Goal: Obtain resource: Obtain resource

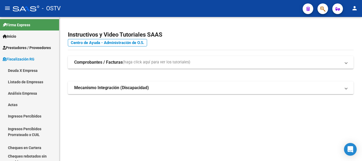
click at [23, 69] on link "Deuda X Empresa" at bounding box center [29, 70] width 59 height 11
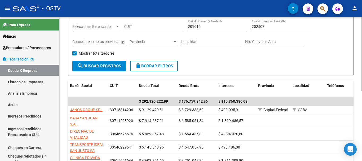
scroll to position [53, 0]
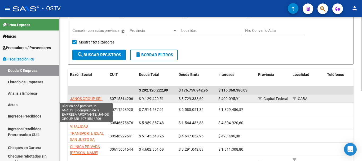
click at [92, 98] on span "JANOS GROUP SRL" at bounding box center [86, 98] width 33 height 4
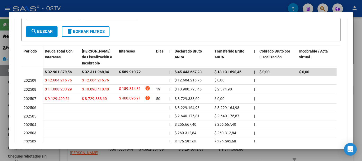
scroll to position [124, 0]
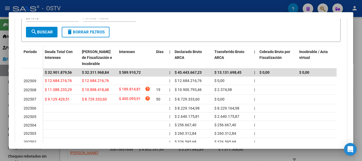
click at [5, 78] on div at bounding box center [181, 80] width 362 height 161
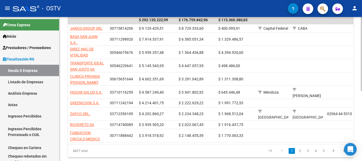
scroll to position [132, 0]
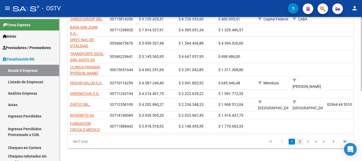
click at [300, 142] on link "2" at bounding box center [300, 142] width 6 height 6
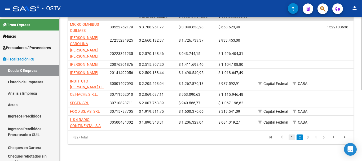
click at [292, 140] on link "1" at bounding box center [292, 137] width 6 height 6
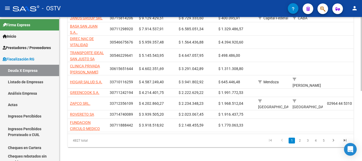
scroll to position [132, 0]
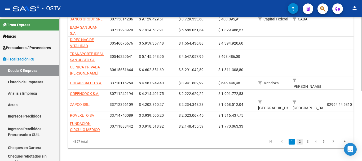
click at [299, 143] on link "2" at bounding box center [300, 142] width 6 height 6
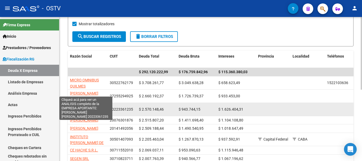
scroll to position [79, 0]
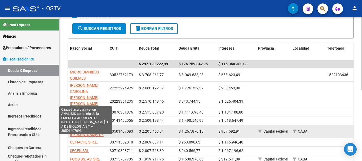
click at [82, 138] on span "INSTITUTO [PERSON_NAME] DE BIOLOGIA E Y A" at bounding box center [87, 135] width 34 height 16
type textarea "30501407093"
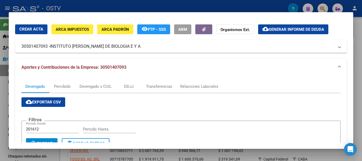
scroll to position [0, 0]
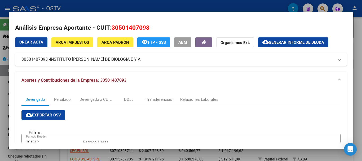
click at [298, 42] on span "Generar informe de deuda" at bounding box center [296, 42] width 55 height 5
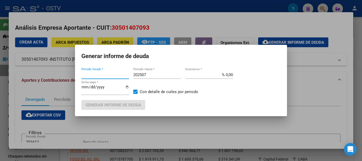
type input "201612"
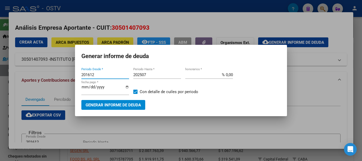
click at [127, 123] on div at bounding box center [181, 80] width 362 height 161
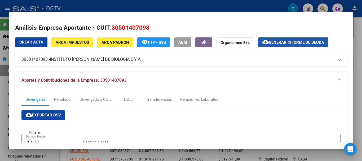
click at [280, 43] on span "Generar informe de deuda" at bounding box center [296, 42] width 55 height 5
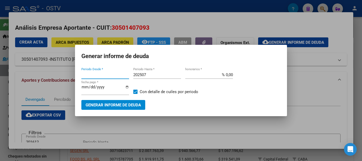
type input "201612"
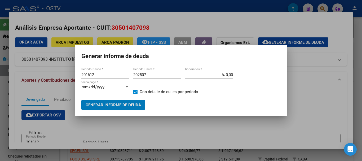
click at [149, 77] on input "202507" at bounding box center [157, 74] width 48 height 5
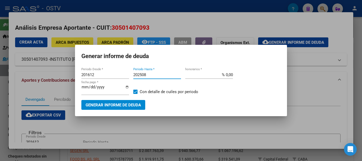
type input "202508"
click at [119, 104] on span "Generar informe de deuda" at bounding box center [113, 105] width 55 height 5
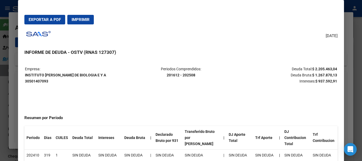
click at [17, 80] on div at bounding box center [181, 80] width 362 height 161
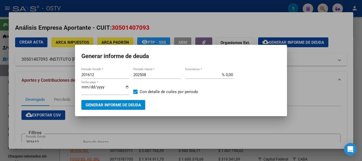
click at [16, 80] on div at bounding box center [181, 80] width 362 height 161
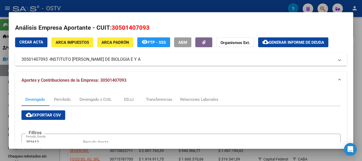
click at [3, 84] on div at bounding box center [181, 80] width 362 height 161
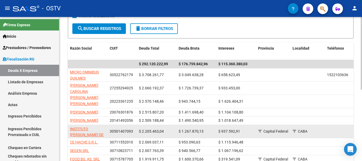
click at [83, 142] on app-link-go-to "INSTITUTO [PERSON_NAME] DE BIOLOGIA E Y A" at bounding box center [88, 135] width 36 height 18
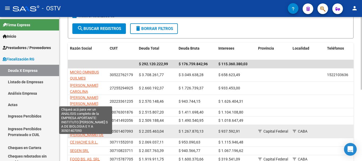
click at [80, 142] on span "INSTITUTO [PERSON_NAME] DE BIOLOGIA E Y A" at bounding box center [87, 135] width 34 height 16
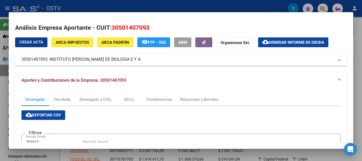
click at [295, 40] on span "Generar informe de deuda" at bounding box center [296, 42] width 55 height 5
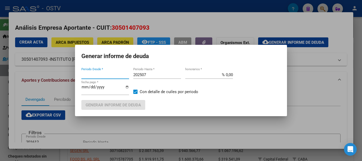
type input "201612"
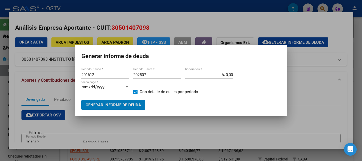
click at [153, 76] on input "202507" at bounding box center [157, 74] width 48 height 5
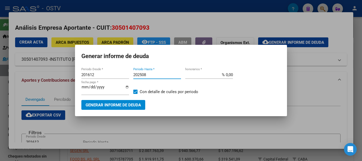
type input "202508"
click at [123, 107] on span "Generar informe de deuda" at bounding box center [113, 105] width 55 height 5
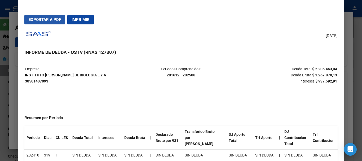
click at [47, 19] on span "Exportar a PDF" at bounding box center [45, 19] width 32 height 5
click at [255, 46] on div "[DATE] INFORME DE DEUDA - OSTV (RNAS 127307) Empresa: INSTITUTO [PERSON_NAME] D…" at bounding box center [180, 102] width 313 height 147
drag, startPoint x: 25, startPoint y: 74, endPoint x: 108, endPoint y: 75, distance: 83.5
click at [108, 75] on table "Empresa: INSTITUTO [PERSON_NAME] S A DE BIOLOGIA E Y A 30501407093 Periodos Com…" at bounding box center [180, 74] width 313 height 19
copy strong "INSTITUTO [PERSON_NAME] DE BIOLOGIA E Y A"
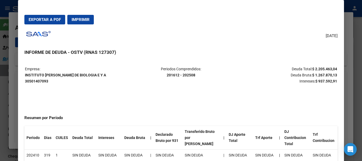
click at [316, 37] on div "[DATE] INFORME DE DEUDA - OSTV (RNAS 127307) Empresa: INSTITUTO [PERSON_NAME] D…" at bounding box center [180, 102] width 313 height 147
click at [17, 66] on div at bounding box center [181, 80] width 362 height 161
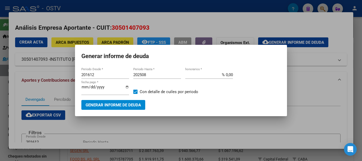
click at [22, 129] on div at bounding box center [181, 80] width 362 height 161
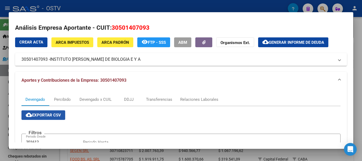
click at [48, 114] on span "cloud_download Exportar CSV" at bounding box center [43, 115] width 35 height 5
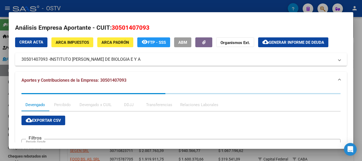
click at [38, 119] on span "cloud_download Exportar CSV" at bounding box center [43, 120] width 35 height 5
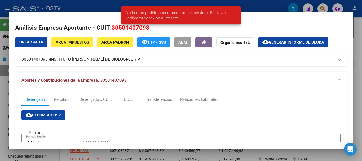
click at [51, 116] on span "cloud_download Exportar CSV" at bounding box center [43, 115] width 35 height 5
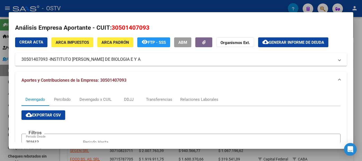
click at [3, 79] on div at bounding box center [181, 80] width 362 height 161
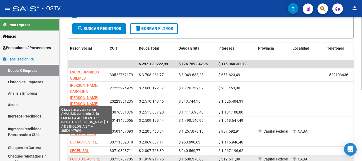
scroll to position [106, 0]
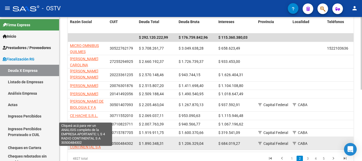
click at [79, 149] on span "L S 4 RADIO CONTINENTAL S A" at bounding box center [85, 144] width 31 height 10
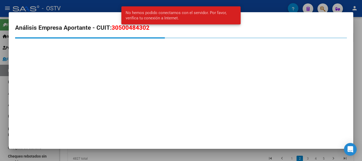
click at [2, 140] on div at bounding box center [181, 80] width 362 height 161
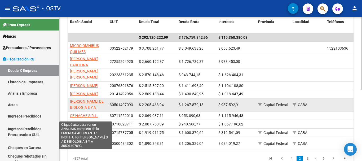
click at [80, 110] on span "INSTITUTO [PERSON_NAME] DE BIOLOGIA E Y A" at bounding box center [87, 101] width 34 height 16
type textarea "30501407093"
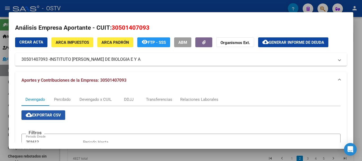
click at [41, 113] on span "cloud_download Exportar CSV" at bounding box center [43, 115] width 35 height 5
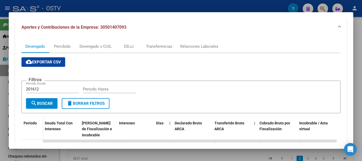
scroll to position [0, 0]
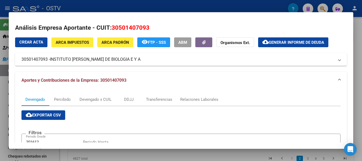
drag, startPoint x: 50, startPoint y: 58, endPoint x: 143, endPoint y: 61, distance: 93.0
click at [143, 61] on mat-panel-title "30501407093 - INSTITUTO [PERSON_NAME] DE BIOLOGIA E Y A" at bounding box center [177, 59] width 313 height 6
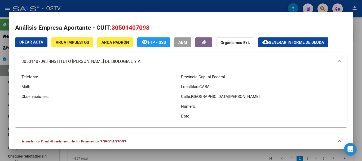
copy mat-panel-title "INSTITUTO [PERSON_NAME] DE BIOLOGIA E Y A"
click at [235, 21] on mat-dialog-content "Análisis Empresa Aportante - CUIT: 30501407093 Crear Acta ARCA Impuestos ARCA P…" at bounding box center [181, 81] width 344 height 124
click at [273, 40] on span "cloud_download Generar informe de deuda" at bounding box center [293, 42] width 62 height 5
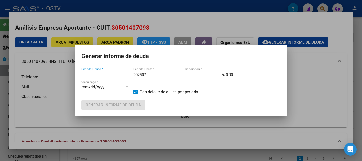
type input "201612"
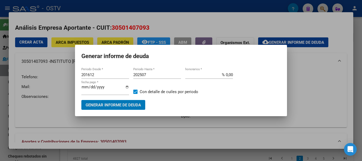
click at [126, 105] on span "Generar informe de deuda" at bounding box center [113, 105] width 55 height 5
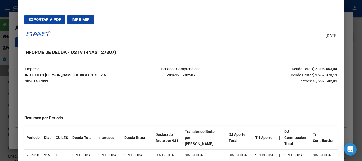
drag, startPoint x: 25, startPoint y: 74, endPoint x: 110, endPoint y: 74, distance: 84.8
click at [110, 74] on p "Empresa: INSTITUTO [PERSON_NAME] DE BIOLOGIA E Y A 30501407093" at bounding box center [77, 75] width 104 height 18
copy strong "INSTITUTO [PERSON_NAME] DE BIOLOGIA E Y A"
click at [7, 77] on div at bounding box center [181, 80] width 362 height 161
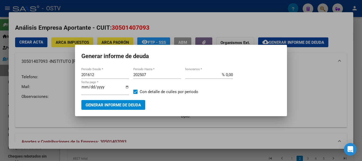
click at [43, 107] on div at bounding box center [181, 80] width 362 height 161
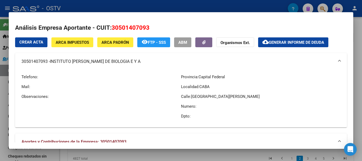
click at [5, 112] on div at bounding box center [181, 80] width 362 height 161
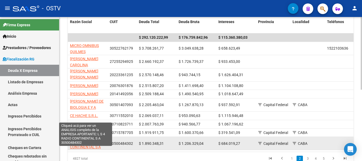
click at [74, 149] on span "L S 4 RADIO CONTINENTAL S A" at bounding box center [85, 144] width 31 height 10
type textarea "30500484302"
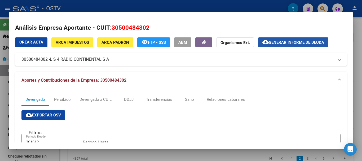
click at [287, 41] on span "Generar informe de deuda" at bounding box center [296, 42] width 55 height 5
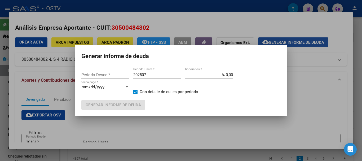
type input "201612"
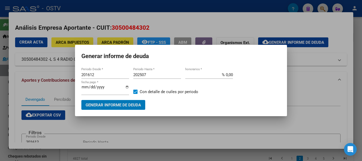
click at [145, 123] on div at bounding box center [181, 80] width 362 height 161
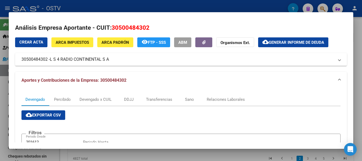
click at [284, 42] on span "Generar informe de deuda" at bounding box center [296, 42] width 55 height 5
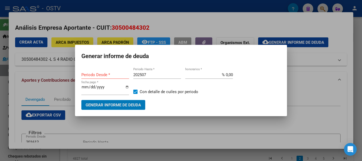
click at [109, 103] on span "Generar informe de deuda" at bounding box center [113, 105] width 55 height 5
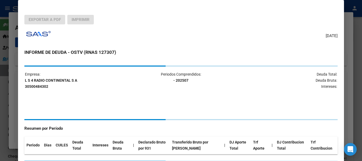
click at [6, 113] on div at bounding box center [181, 80] width 362 height 161
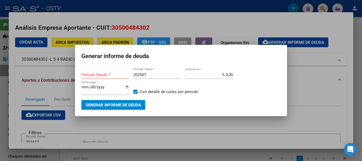
click at [147, 135] on div at bounding box center [181, 80] width 362 height 161
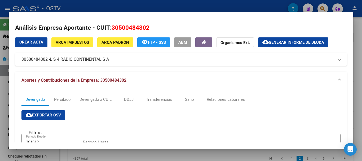
click at [276, 41] on span "Generar informe de deuda" at bounding box center [296, 42] width 55 height 5
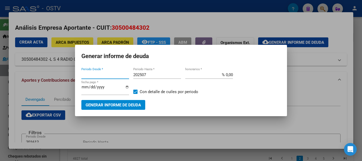
type input "201612"
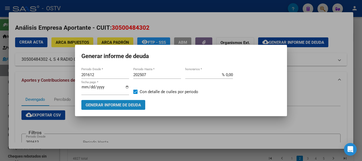
click at [106, 103] on span "Generar informe de deuda" at bounding box center [113, 105] width 55 height 5
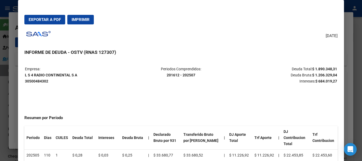
drag, startPoint x: 24, startPoint y: 74, endPoint x: 35, endPoint y: 75, distance: 10.9
click at [35, 75] on table "Empresa: L S 4 RADIO CONTINENTAL S A 30500484302 Periodos Comprendidos: 201612 …" at bounding box center [180, 74] width 313 height 19
click at [89, 81] on p "Empresa: L S 4 RADIO CONTINENTAL S A 30500484302" at bounding box center [77, 75] width 104 height 18
drag, startPoint x: 76, startPoint y: 74, endPoint x: 29, endPoint y: 75, distance: 46.9
click at [26, 74] on strong "L S 4 RADIO CONTINENTAL S A 30500484302" at bounding box center [51, 78] width 52 height 10
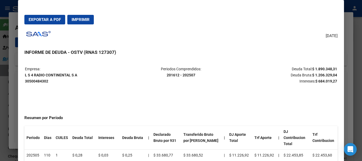
copy strong "L S 4 RADIO CONTINENTAL S A"
click at [47, 19] on span "Exportar a PDF" at bounding box center [45, 19] width 32 height 5
click at [15, 83] on div at bounding box center [181, 80] width 362 height 161
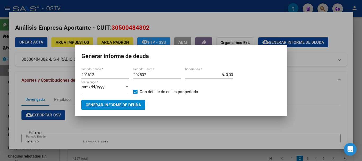
click at [16, 85] on div at bounding box center [181, 80] width 362 height 161
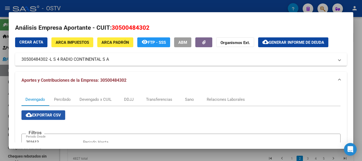
click at [31, 116] on mat-icon "cloud_download" at bounding box center [29, 115] width 6 height 6
click at [3, 105] on div at bounding box center [181, 80] width 362 height 161
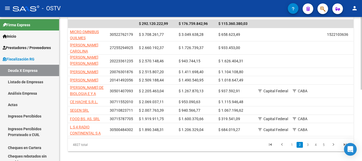
scroll to position [132, 0]
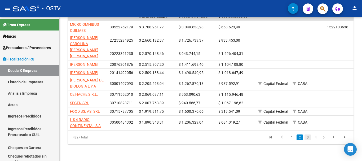
click at [308, 140] on link "3" at bounding box center [307, 137] width 6 height 6
click at [308, 144] on div "4827 total 1 2 3 4 5" at bounding box center [211, 137] width 286 height 13
click at [252, 141] on div "4827 total 1 2 3 4 5" at bounding box center [211, 137] width 286 height 13
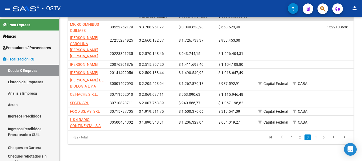
click at [307, 140] on link "3" at bounding box center [307, 137] width 6 height 6
click at [237, 142] on datatable-pager "1 2 3 4 5" at bounding box center [239, 137] width 224 height 9
click at [299, 140] on link "2" at bounding box center [300, 137] width 6 height 6
click at [293, 140] on link "1" at bounding box center [292, 137] width 6 height 6
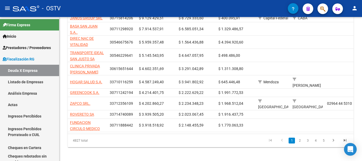
scroll to position [132, 0]
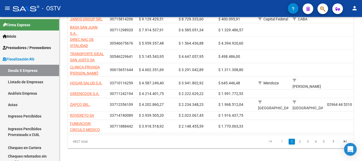
click at [291, 145] on li "1" at bounding box center [292, 141] width 8 height 9
click at [306, 143] on link "3" at bounding box center [307, 142] width 6 height 6
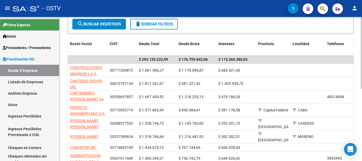
scroll to position [79, 0]
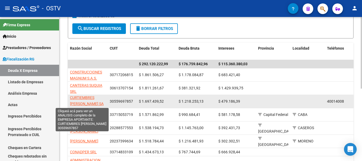
click at [79, 96] on span "CURTIEMBRES [PERSON_NAME] SA" at bounding box center [87, 100] width 34 height 10
type textarea "30559697857"
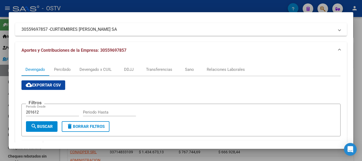
scroll to position [132, 0]
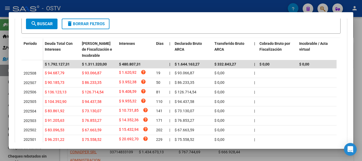
click at [4, 74] on div at bounding box center [181, 80] width 362 height 161
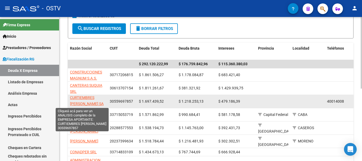
click at [77, 102] on span "CURTIEMBRES [PERSON_NAME] SA" at bounding box center [87, 100] width 34 height 10
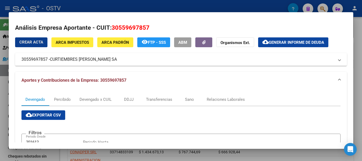
click at [282, 44] on span "Generar informe de deuda" at bounding box center [296, 42] width 55 height 5
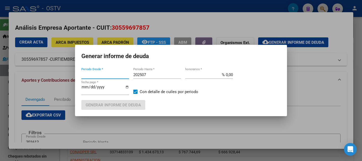
type input "201612"
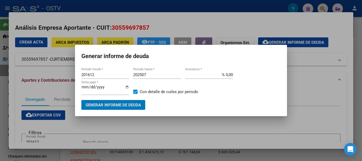
click at [154, 73] on input "202507" at bounding box center [157, 74] width 48 height 5
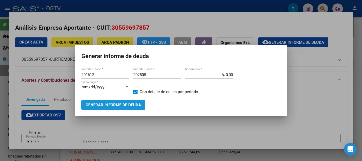
click at [100, 105] on span "Generar informe de deuda" at bounding box center [113, 105] width 55 height 5
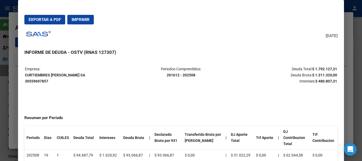
click at [5, 108] on div at bounding box center [181, 80] width 362 height 161
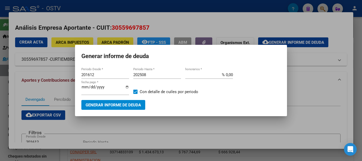
click at [149, 76] on input "202508" at bounding box center [157, 74] width 48 height 5
type input "202507"
click at [116, 104] on span "Generar informe de deuda" at bounding box center [113, 105] width 55 height 5
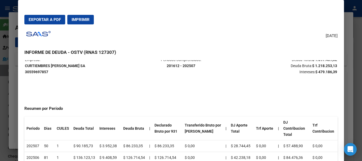
scroll to position [0, 0]
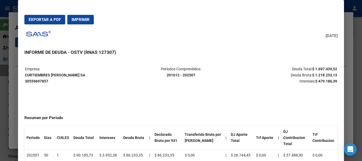
drag, startPoint x: 25, startPoint y: 74, endPoint x: 72, endPoint y: 74, distance: 47.2
click at [72, 74] on strong "CURTIEMBRES [PERSON_NAME] 30559697857" at bounding box center [55, 78] width 60 height 10
copy strong "CURTIEMBRES [PERSON_NAME] SA"
click at [39, 18] on span "Exportar a PDF" at bounding box center [45, 19] width 32 height 5
click at [230, 37] on div "[DATE] INFORME DE DEUDA - OSTV (RNAS 127307) Empresa: CURTIEMBRES [PERSON_NAME]…" at bounding box center [180, 102] width 313 height 147
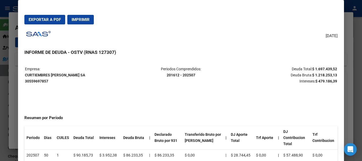
click at [17, 84] on div at bounding box center [181, 80] width 362 height 161
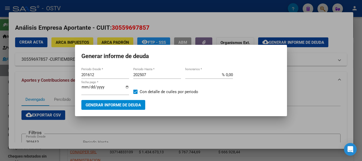
click at [41, 99] on div at bounding box center [181, 80] width 362 height 161
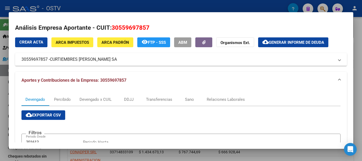
click at [48, 116] on span "cloud_download Exportar CSV" at bounding box center [43, 115] width 35 height 5
click at [238, 20] on mat-dialog-content "Análisis Empresa Aportante - CUIT: 30559697857 Crear Acta ARCA Impuestos ARCA […" at bounding box center [181, 81] width 344 height 124
click at [4, 78] on div at bounding box center [181, 80] width 362 height 161
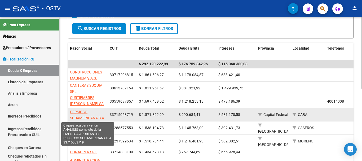
click at [80, 116] on span "PERSICCO SUDAMERICANA S.A." at bounding box center [87, 115] width 35 height 10
type textarea "33715053719"
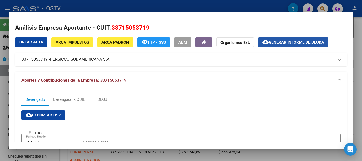
click at [280, 43] on span "Generar informe de deuda" at bounding box center [296, 42] width 55 height 5
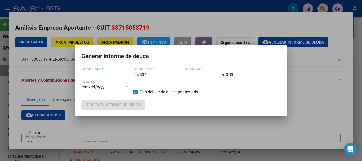
type input "201612"
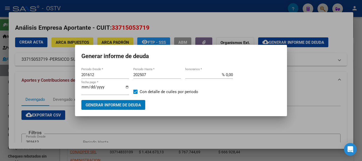
click at [245, 130] on div at bounding box center [181, 80] width 362 height 161
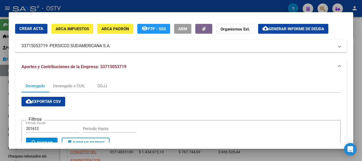
scroll to position [2, 0]
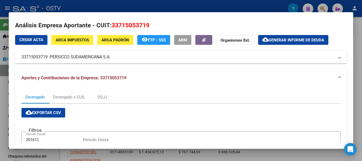
click at [285, 39] on span "Generar informe de deuda" at bounding box center [296, 40] width 55 height 5
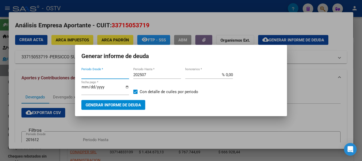
type input "201612"
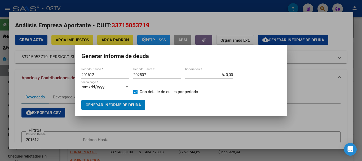
click at [108, 104] on span "Generar informe de deuda" at bounding box center [113, 105] width 55 height 5
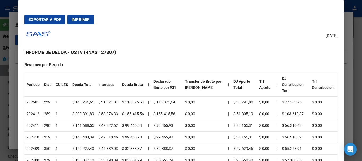
scroll to position [0, 0]
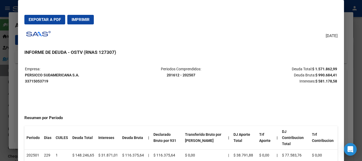
drag, startPoint x: 24, startPoint y: 75, endPoint x: 30, endPoint y: 75, distance: 6.4
click at [30, 75] on mat-dialog-content "Empresa: PERSICCO SUDAMERICANA S.A. 33715053719 Periodos Comprendidos: 201612 -…" at bounding box center [181, 118] width 326 height 116
click at [49, 83] on p "Empresa: PERSICCO SUDAMERICANA S.A. 33715053719" at bounding box center [77, 75] width 104 height 18
drag, startPoint x: 25, startPoint y: 74, endPoint x: 80, endPoint y: 77, distance: 54.4
click at [79, 77] on strong "PERSICCO SUDAMERICANA S.A. 33715053719" at bounding box center [52, 78] width 54 height 10
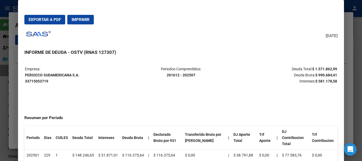
copy strong "PERSICCO SUDAMERICANA S.A."
click at [43, 21] on span "Exportar a PDF" at bounding box center [45, 19] width 32 height 5
click at [237, 43] on div "[DATE] INFORME DE DEUDA - OSTV (RNAS 127307) Empresa: PERSICCO SUDAMERICANA S.A…" at bounding box center [180, 102] width 313 height 147
click at [16, 74] on div at bounding box center [181, 80] width 362 height 161
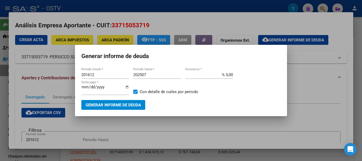
click at [37, 96] on div at bounding box center [181, 80] width 362 height 161
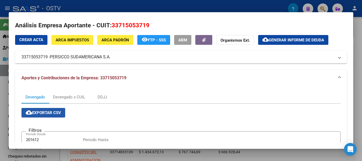
click at [38, 112] on span "cloud_download Exportar CSV" at bounding box center [43, 112] width 35 height 5
click at [3, 67] on div at bounding box center [181, 80] width 362 height 161
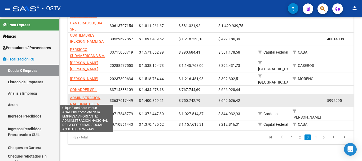
click at [82, 96] on span "ADMINISTRACION NACIONAL DE LA SEGURIDAD SOCIAL ANSES" at bounding box center [86, 107] width 33 height 22
type textarea "33637617449"
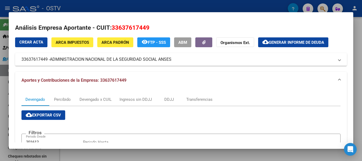
click at [277, 41] on span "Generar informe de deuda" at bounding box center [296, 42] width 55 height 5
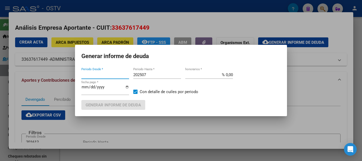
type input "201612"
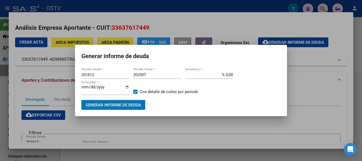
click at [306, 108] on div at bounding box center [181, 80] width 362 height 161
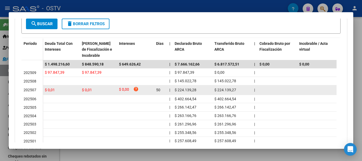
scroll to position [176, 0]
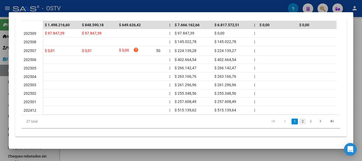
click at [299, 121] on link "2" at bounding box center [302, 121] width 6 height 6
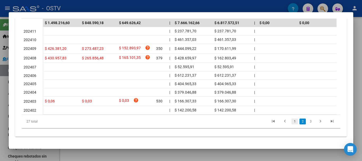
click at [292, 124] on link "1" at bounding box center [294, 121] width 6 height 6
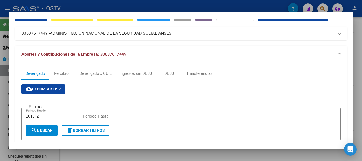
scroll to position [0, 0]
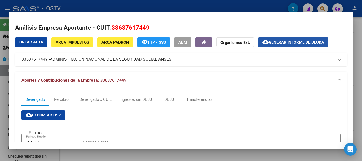
click at [290, 40] on span "Generar informe de deuda" at bounding box center [296, 42] width 55 height 5
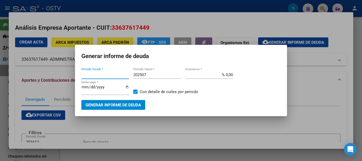
type input "201612"
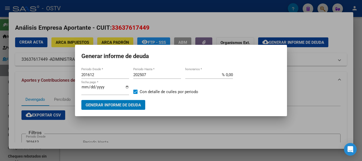
click at [113, 121] on div at bounding box center [181, 80] width 362 height 161
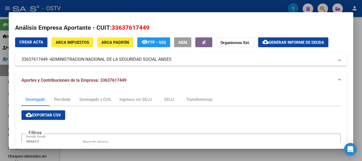
click at [0, 80] on div at bounding box center [181, 80] width 362 height 161
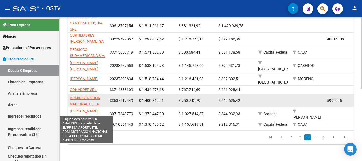
click at [88, 96] on span "ADMINISTRACION NACIONAL DE LA SEGURIDAD SOCIAL ANSES" at bounding box center [86, 107] width 33 height 22
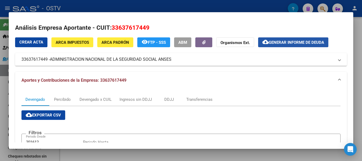
click at [295, 40] on span "Generar informe de deuda" at bounding box center [296, 42] width 55 height 5
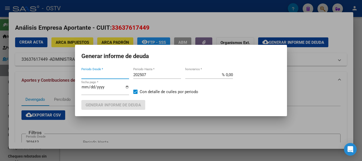
type input "201612"
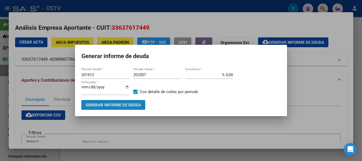
click at [124, 103] on span "Generar informe de deuda" at bounding box center [113, 105] width 55 height 5
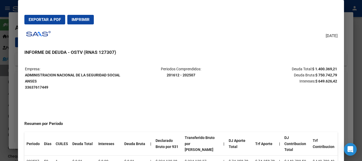
drag, startPoint x: 25, startPoint y: 74, endPoint x: 122, endPoint y: 74, distance: 96.7
click at [122, 74] on p "Empresa: ADMINISTRACION NACIONAL DE LA SEGURIDAD SOCIAL ANSES 33637617449" at bounding box center [77, 78] width 104 height 24
copy strong "ADMINISTRACION NACIONAL DE LA SEGURIDAD SOCIAL"
click at [50, 20] on span "Exportar a PDF" at bounding box center [45, 19] width 32 height 5
click at [255, 60] on div "[DATE] INFORME DE DEUDA - OSTV (RNAS 127307) Empresa: ADMINISTRACION NACIONAL D…" at bounding box center [180, 102] width 313 height 147
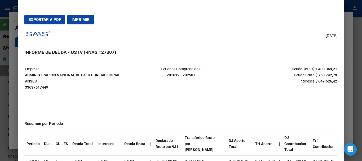
drag, startPoint x: 26, startPoint y: 74, endPoint x: 40, endPoint y: 80, distance: 15.3
click at [40, 80] on p "Empresa: ADMINISTRACION NACIONAL DE LA SEGURIDAD SOCIAL ANSES 33637617449" at bounding box center [77, 78] width 104 height 24
copy strong "ADMINISTRACION NACIONAL DE LA SEGURIDAD SOCIAL ANSES"
click at [216, 23] on mat-dialog-actions "Exportar a PDF Imprimir" at bounding box center [180, 20] width 313 height 18
click at [12, 90] on div at bounding box center [181, 80] width 362 height 161
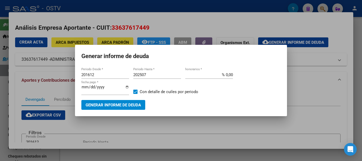
click at [22, 91] on div at bounding box center [181, 80] width 362 height 161
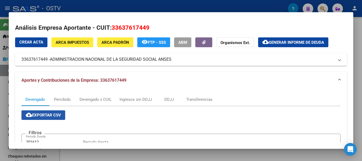
click at [37, 115] on span "cloud_download Exportar CSV" at bounding box center [43, 115] width 35 height 5
click at [247, 17] on mat-dialog-container "Análisis Empresa Aportante - CUIT: 33637617449 Crear Acta ARCA Impuestos ARCA […" at bounding box center [181, 80] width 344 height 137
click at [3, 93] on div at bounding box center [181, 80] width 362 height 161
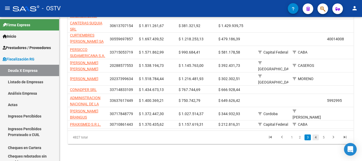
click at [317, 137] on link "4" at bounding box center [315, 137] width 6 height 6
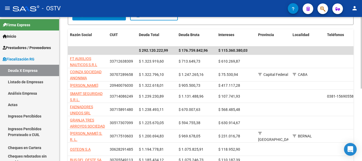
scroll to position [119, 0]
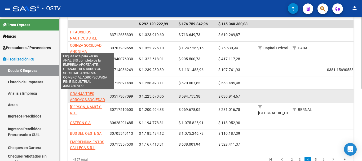
click at [85, 91] on span "GRANJA TRES ARROYOS SOCIEDAD ANONIMA COMERCIAL AGROPECUARIA FIN E INDUSTRIAL" at bounding box center [87, 108] width 35 height 34
type textarea "30517307099"
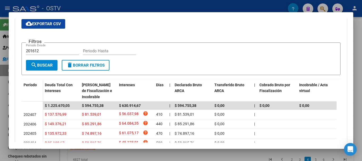
scroll to position [106, 0]
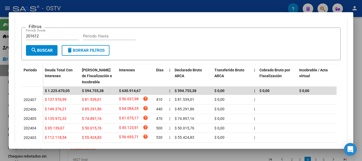
click at [239, 38] on div "Filtros 201612 Periodo Desde Periodo Hasta" at bounding box center [181, 38] width 310 height 13
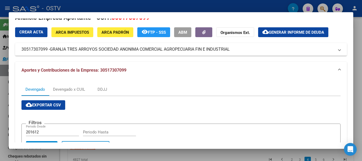
scroll to position [0, 0]
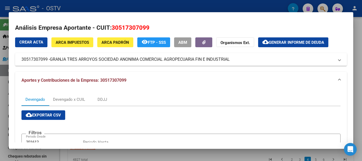
click at [289, 42] on span "Generar informe de deuda" at bounding box center [296, 42] width 55 height 5
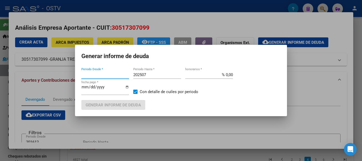
type input "201612"
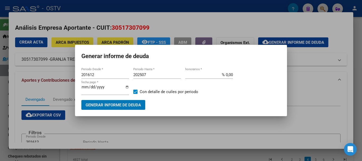
click at [114, 102] on span "Generar informe de deuda" at bounding box center [113, 104] width 55 height 5
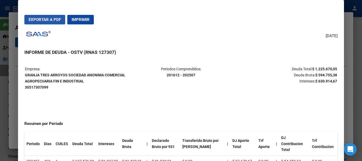
click at [46, 20] on span "Exportar a PDF" at bounding box center [45, 19] width 32 height 5
drag, startPoint x: 26, startPoint y: 75, endPoint x: 94, endPoint y: 80, distance: 68.8
click at [94, 80] on p "Empresa: GRANJA TRES [PERSON_NAME] SOCIEDAD ANONIMA COMERCIAL AGROPECUARIA FIN …" at bounding box center [77, 78] width 104 height 24
copy strong "GRANJA TRES ARROYOS SOCIEDAD ANONIMA COMERCIAL AGROPECUARIA FIN E INDUSTRIAL"
click at [224, 20] on mat-dialog-actions "Exportar a PDF Imprimir" at bounding box center [180, 20] width 313 height 18
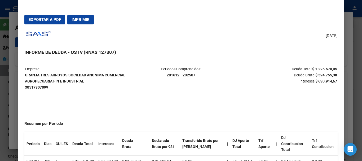
click at [14, 89] on div at bounding box center [181, 80] width 362 height 161
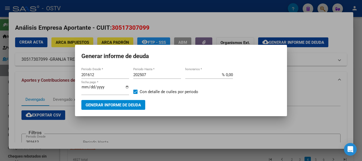
click at [41, 79] on div at bounding box center [181, 80] width 362 height 161
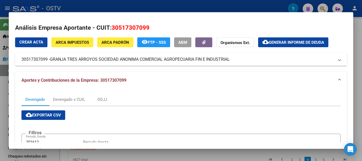
click at [52, 115] on span "cloud_download Exportar CSV" at bounding box center [43, 115] width 35 height 5
click at [218, 20] on mat-dialog-content "Análisis Empresa Aportante - CUIT: 30517307099 Crear Acta ARCA Impuestos ARCA […" at bounding box center [181, 81] width 344 height 124
click at [3, 90] on div at bounding box center [181, 80] width 362 height 161
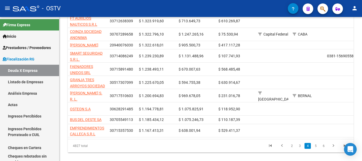
scroll to position [146, 0]
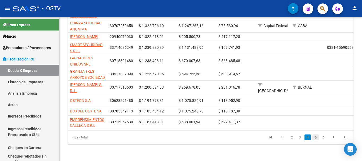
click at [316, 138] on link "5" at bounding box center [315, 137] width 6 height 6
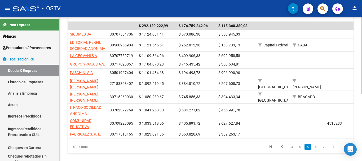
scroll to position [126, 0]
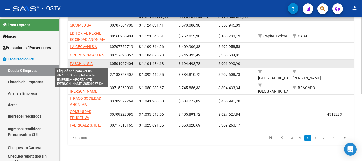
click at [80, 63] on span "PASCHINI S.A" at bounding box center [81, 63] width 23 height 4
type textarea "30501967404"
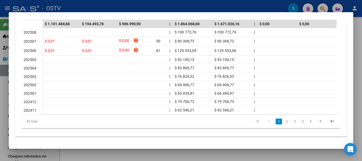
scroll to position [177, 0]
click at [284, 122] on link "2" at bounding box center [287, 121] width 6 height 6
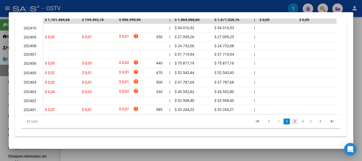
click at [291, 124] on link "3" at bounding box center [294, 121] width 6 height 6
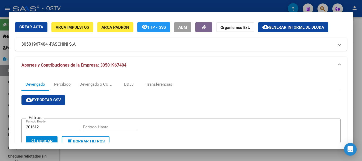
scroll to position [0, 0]
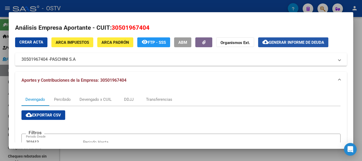
click at [298, 41] on span "Generar informe de deuda" at bounding box center [296, 42] width 55 height 5
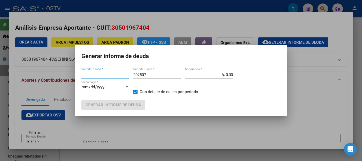
type input "201612"
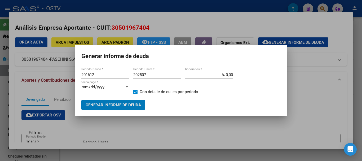
click at [107, 103] on span "Generar informe de deuda" at bounding box center [113, 105] width 55 height 5
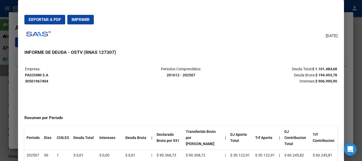
click at [11, 91] on div at bounding box center [181, 80] width 362 height 161
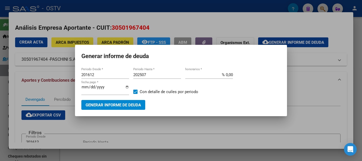
click at [13, 91] on div at bounding box center [181, 80] width 362 height 161
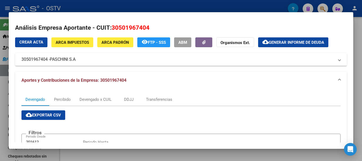
click at [6, 96] on div at bounding box center [181, 80] width 362 height 161
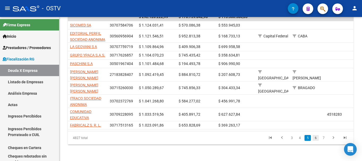
click at [315, 137] on link "6" at bounding box center [315, 138] width 6 height 6
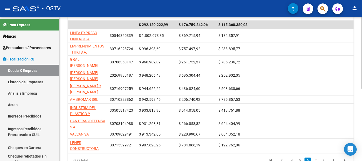
scroll to position [126, 0]
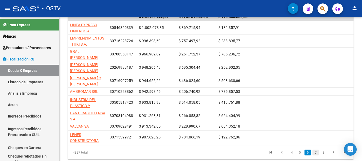
click at [316, 155] on link "7" at bounding box center [315, 152] width 6 height 6
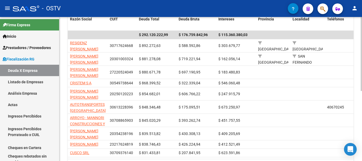
scroll to position [100, 0]
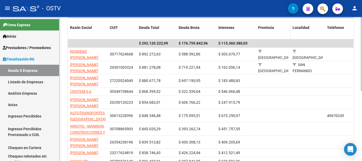
click at [279, 34] on datatable-header-cell "Provincia" at bounding box center [273, 30] width 34 height 17
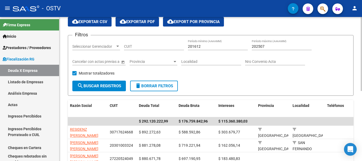
scroll to position [0, 0]
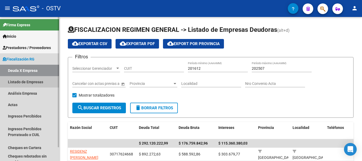
click at [33, 84] on link "Listado de Empresas" at bounding box center [29, 81] width 59 height 11
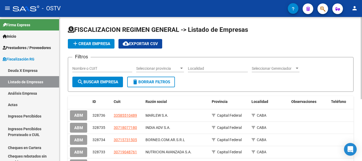
click at [94, 68] on input "Nombre o CUIT" at bounding box center [102, 68] width 60 height 5
type input "[PERSON_NAME]"
click at [98, 83] on span "search Buscar Empresa" at bounding box center [97, 81] width 41 height 5
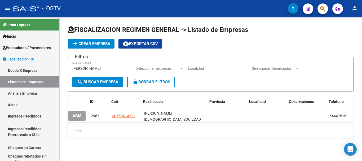
scroll to position [0, 2]
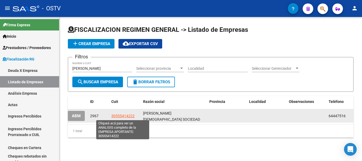
drag, startPoint x: 136, startPoint y: 116, endPoint x: 112, endPoint y: 113, distance: 24.8
click at [112, 113] on div "30555414222" at bounding box center [125, 116] width 28 height 6
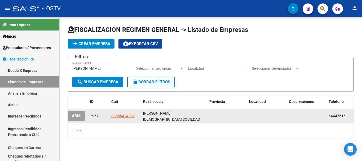
copy span "30555414222"
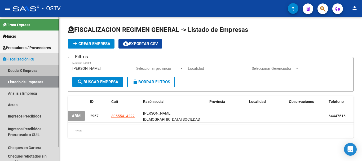
click at [26, 70] on link "Deuda X Empresa" at bounding box center [29, 70] width 59 height 11
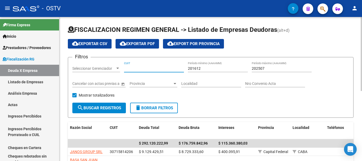
click at [135, 68] on input "CUIT" at bounding box center [154, 68] width 60 height 5
paste input "30-55541422-2"
type input "30-55541422-2"
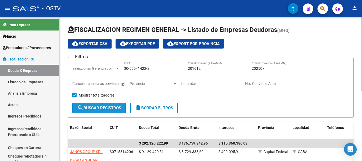
click at [108, 105] on button "search Buscar Registros" at bounding box center [99, 108] width 54 height 11
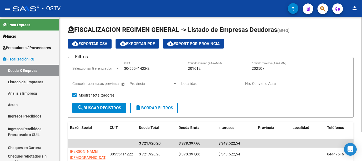
scroll to position [26, 0]
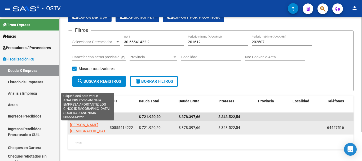
click at [84, 125] on span "[PERSON_NAME] [DEMOGRAPHIC_DATA] SOCIEDAD ANONIMA" at bounding box center [89, 131] width 39 height 16
type textarea "30555414222"
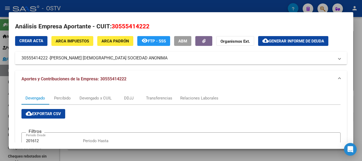
scroll to position [0, 0]
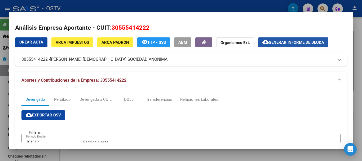
click at [281, 45] on span "Generar informe de deuda" at bounding box center [296, 42] width 55 height 5
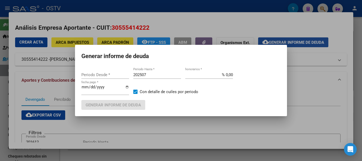
type input "201612"
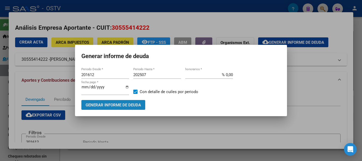
click at [121, 102] on button "Generar informe de deuda" at bounding box center [113, 105] width 64 height 10
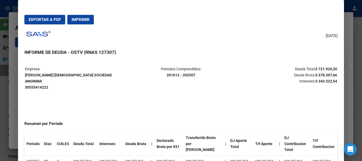
drag, startPoint x: 25, startPoint y: 74, endPoint x: 105, endPoint y: 76, distance: 80.1
click at [105, 76] on p "Empresa: LOS CINCO [DEMOGRAPHIC_DATA] SOCIEDAD ANONIMA 30555414222" at bounding box center [77, 78] width 104 height 24
click at [49, 22] on button "Exportar a PDF" at bounding box center [44, 20] width 41 height 10
click at [216, 19] on mat-dialog-actions "Exportar a PDF Imprimir" at bounding box center [180, 20] width 313 height 18
click at [7, 86] on div at bounding box center [181, 80] width 362 height 161
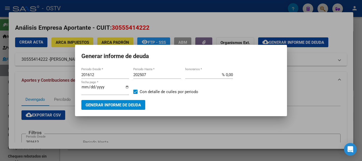
click at [29, 87] on div at bounding box center [181, 80] width 362 height 161
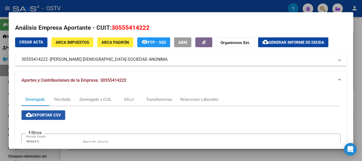
click at [39, 116] on span "cloud_download Exportar CSV" at bounding box center [43, 115] width 35 height 5
click at [230, 30] on h2 "Análisis Empresa Aportante - CUIT: 30555414222" at bounding box center [181, 27] width 332 height 9
click at [0, 76] on div at bounding box center [181, 80] width 362 height 161
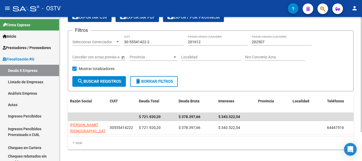
click at [146, 81] on span "delete Borrar Filtros" at bounding box center [154, 81] width 38 height 5
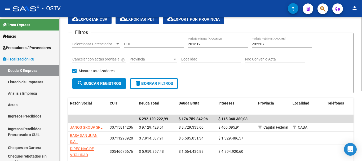
scroll to position [26, 0]
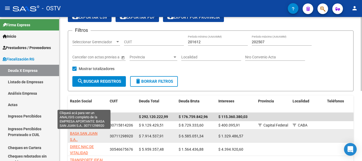
click at [91, 132] on span "BASA SAN JUAN S.A.." at bounding box center [84, 136] width 28 height 10
type textarea "30711298920"
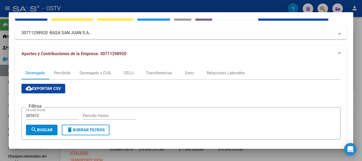
click at [4, 92] on div at bounding box center [181, 80] width 362 height 161
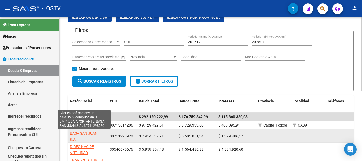
click at [84, 134] on span "BASA SAN JUAN S.A.." at bounding box center [84, 136] width 28 height 10
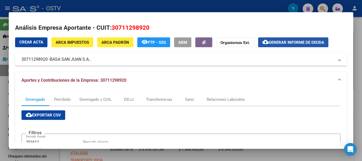
click at [281, 41] on span "Generar informe de deuda" at bounding box center [296, 42] width 55 height 5
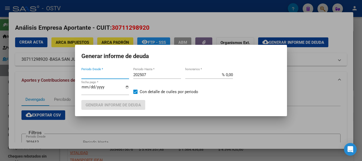
type input "201612"
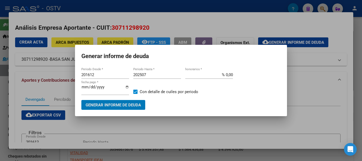
click at [126, 105] on span "Generar informe de deuda" at bounding box center [113, 105] width 55 height 5
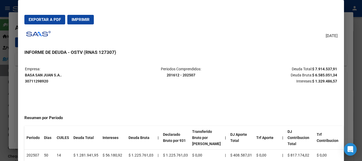
drag, startPoint x: 25, startPoint y: 74, endPoint x: 60, endPoint y: 74, distance: 34.5
click at [60, 74] on strong "BASA SAN [PERSON_NAME] S.A.. 30711298920" at bounding box center [43, 78] width 37 height 10
click at [51, 21] on span "Exportar a PDF" at bounding box center [45, 19] width 32 height 5
click at [228, 20] on mat-dialog-actions "Exportar a PDF Imprimir" at bounding box center [180, 20] width 313 height 18
click at [13, 58] on div at bounding box center [181, 80] width 362 height 161
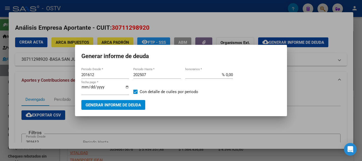
click at [32, 74] on div at bounding box center [181, 80] width 362 height 161
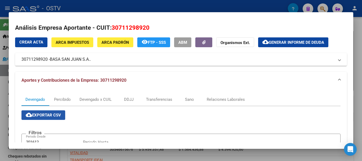
click at [46, 117] on span "cloud_download Exportar CSV" at bounding box center [43, 115] width 35 height 5
click at [4, 97] on div at bounding box center [181, 80] width 362 height 161
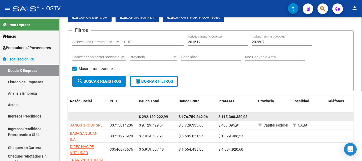
scroll to position [53, 0]
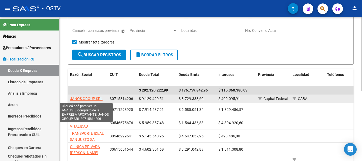
click at [90, 98] on span "JANOS GROUP SRL" at bounding box center [86, 98] width 33 height 4
type textarea "30715814206"
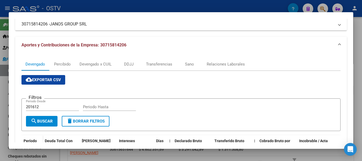
scroll to position [0, 0]
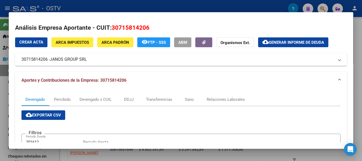
click at [3, 74] on div at bounding box center [181, 80] width 362 height 161
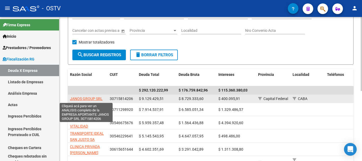
click at [85, 96] on span "JANOS GROUP SRL" at bounding box center [86, 98] width 33 height 4
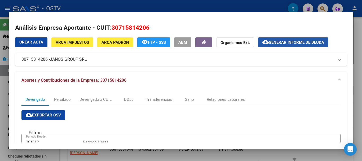
click at [277, 44] on span "Generar informe de deuda" at bounding box center [296, 42] width 55 height 5
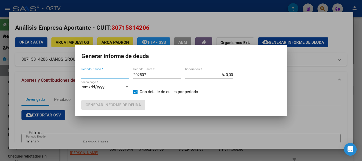
type input "201612"
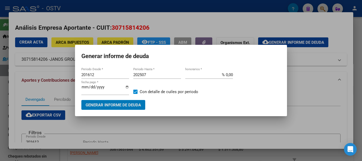
click at [107, 129] on div at bounding box center [181, 80] width 362 height 161
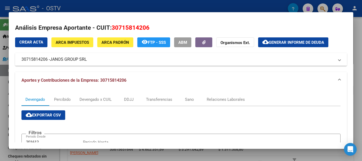
click at [280, 39] on button "cloud_download Generar informe de deuda" at bounding box center [293, 42] width 70 height 10
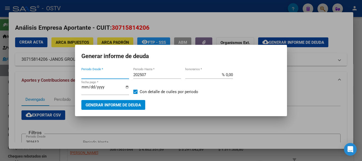
type input "201612"
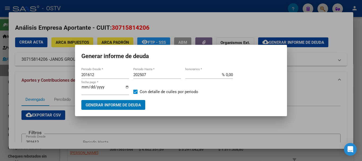
click at [105, 104] on span "Generar informe de deuda" at bounding box center [113, 105] width 55 height 5
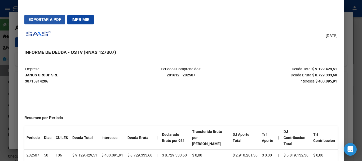
click at [49, 22] on button "Exportar a PDF" at bounding box center [44, 20] width 41 height 10
drag, startPoint x: 25, startPoint y: 74, endPoint x: 60, endPoint y: 76, distance: 34.7
click at [60, 76] on p "Empresa: JANOS GROUP SRL 30715814206" at bounding box center [77, 75] width 104 height 18
click at [250, 83] on p "Deuda Total: $ 9.129.429,51 Deuda Bruta: $ 8.729.333,60 Intereses: $ 400.095,91" at bounding box center [285, 75] width 104 height 18
click at [16, 102] on div at bounding box center [181, 80] width 362 height 161
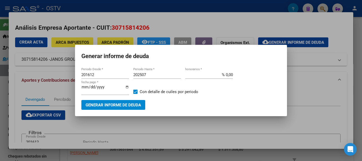
click at [2, 102] on div at bounding box center [181, 80] width 362 height 161
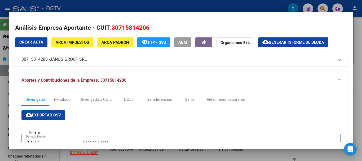
click at [4, 100] on div at bounding box center [181, 80] width 362 height 161
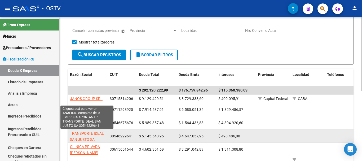
scroll to position [1, 0]
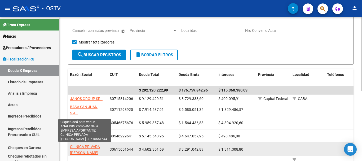
click at [83, 146] on span "CLINICA PRIVADA [PERSON_NAME]" at bounding box center [85, 149] width 30 height 10
type textarea "30615651644"
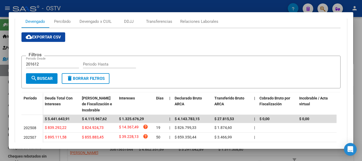
scroll to position [79, 0]
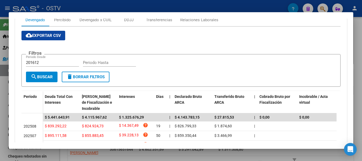
click at [2, 114] on div at bounding box center [181, 80] width 362 height 161
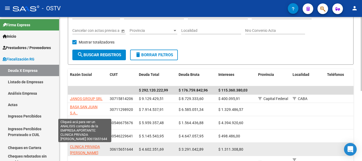
click at [78, 145] on span "CLINICA PRIVADA [PERSON_NAME]" at bounding box center [85, 149] width 30 height 10
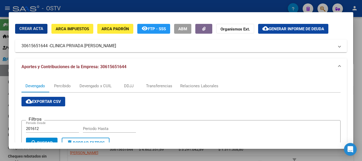
scroll to position [0, 0]
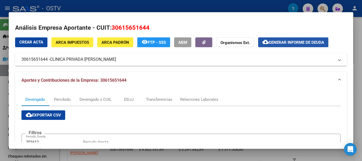
click at [284, 40] on span "Generar informe de deuda" at bounding box center [296, 42] width 55 height 5
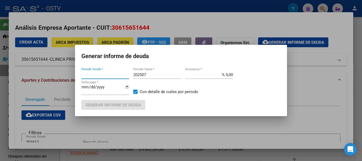
type input "201612"
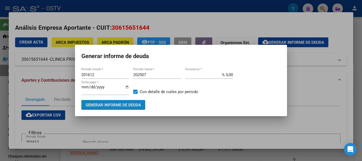
click at [119, 104] on span "Generar informe de deuda" at bounding box center [113, 105] width 55 height 5
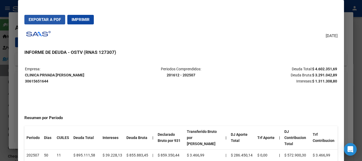
click at [44, 20] on span "Exportar a PDF" at bounding box center [45, 19] width 32 height 5
drag, startPoint x: 25, startPoint y: 76, endPoint x: 83, endPoint y: 75, distance: 57.8
click at [83, 75] on p "Empresa: CLINICA PRIVADA [PERSON_NAME] 30615651644" at bounding box center [77, 75] width 104 height 18
click at [245, 51] on h3 "INFORME DE DEUDA - OSTV (RNAS 127307)" at bounding box center [180, 52] width 313 height 7
click at [16, 87] on div at bounding box center [181, 80] width 362 height 161
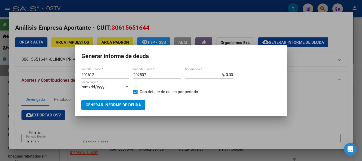
click at [18, 90] on div at bounding box center [181, 80] width 362 height 161
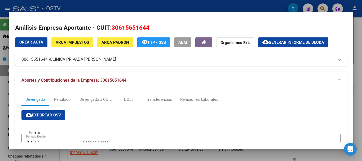
click at [5, 88] on div at bounding box center [181, 80] width 362 height 161
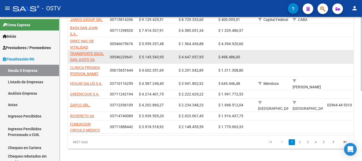
scroll to position [132, 0]
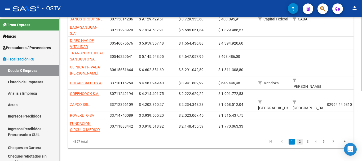
click at [299, 140] on link "2" at bounding box center [300, 142] width 6 height 6
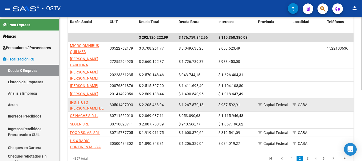
scroll to position [132, 0]
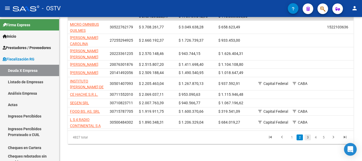
click at [309, 140] on link "3" at bounding box center [307, 137] width 6 height 6
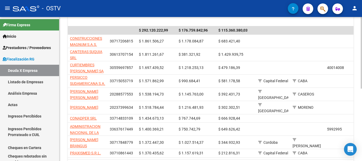
scroll to position [106, 0]
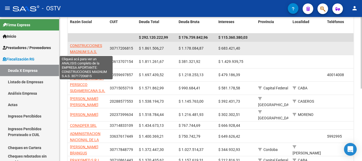
click at [81, 44] on span "CONSTRUCCIONES MAGNUM S.A.S." at bounding box center [86, 48] width 32 height 10
type textarea "30717206815"
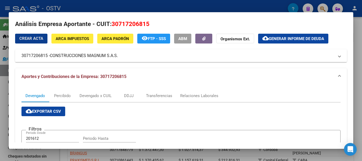
scroll to position [0, 0]
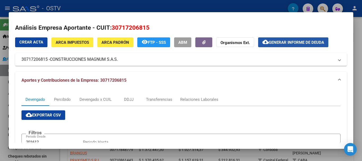
click at [278, 41] on span "Generar informe de deuda" at bounding box center [296, 42] width 55 height 5
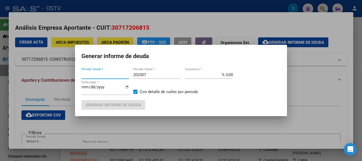
type input "201612"
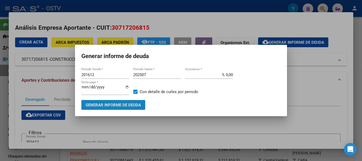
click at [122, 103] on span "Generar informe de deuda" at bounding box center [113, 105] width 55 height 5
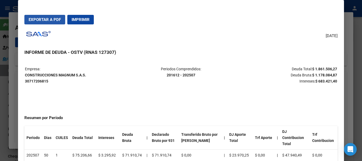
click at [44, 21] on span "Exportar a PDF" at bounding box center [45, 19] width 32 height 5
drag, startPoint x: 25, startPoint y: 76, endPoint x: 85, endPoint y: 75, distance: 59.9
click at [85, 75] on strong "CONSTRUCCIONES MAGNUM S.A.S. 30717206815" at bounding box center [55, 78] width 61 height 10
drag, startPoint x: 82, startPoint y: 75, endPoint x: 50, endPoint y: 101, distance: 41.6
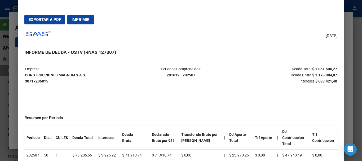
drag, startPoint x: 25, startPoint y: 73, endPoint x: 86, endPoint y: 76, distance: 61.3
click at [86, 76] on table "Empresa: CONSTRUCCIONES MAGNUM S.A.S. 30717206815 Periodos Comprendidos: 201612…" at bounding box center [180, 74] width 313 height 19
click at [13, 92] on div at bounding box center [181, 80] width 362 height 161
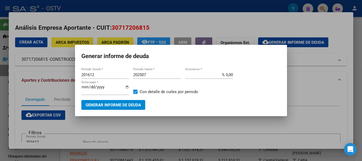
click at [12, 94] on div at bounding box center [181, 80] width 362 height 161
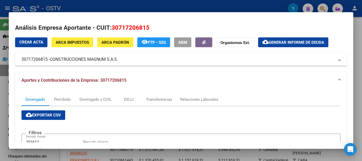
click at [3, 94] on div at bounding box center [181, 80] width 362 height 161
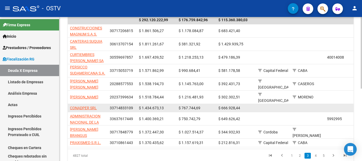
scroll to position [132, 0]
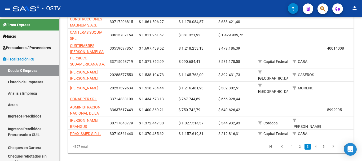
drag, startPoint x: 92, startPoint y: 140, endPoint x: 148, endPoint y: 146, distance: 56.8
click at [148, 146] on div "Razón Social CUIT Deuda Total Deuda Bruta Intereses Provincia Localidad Teléfon…" at bounding box center [211, 71] width 286 height 163
click at [145, 147] on datatable-pager "1 2 3 4 5" at bounding box center [239, 146] width 224 height 9
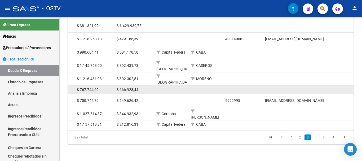
scroll to position [146, 0]
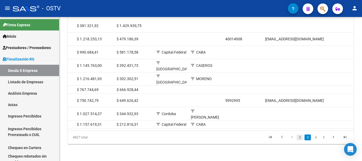
click at [301, 138] on link "2" at bounding box center [300, 137] width 6 height 6
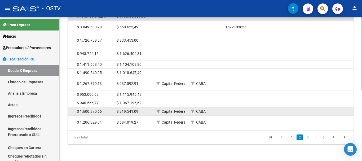
scroll to position [141, 0]
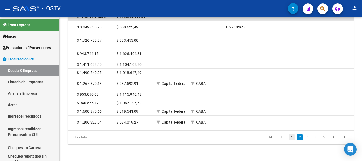
click at [292, 137] on link "1" at bounding box center [292, 137] width 6 height 6
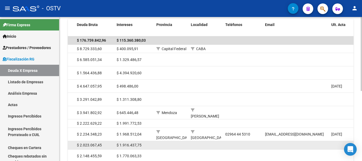
scroll to position [110, 0]
